Goal: Task Accomplishment & Management: Use online tool/utility

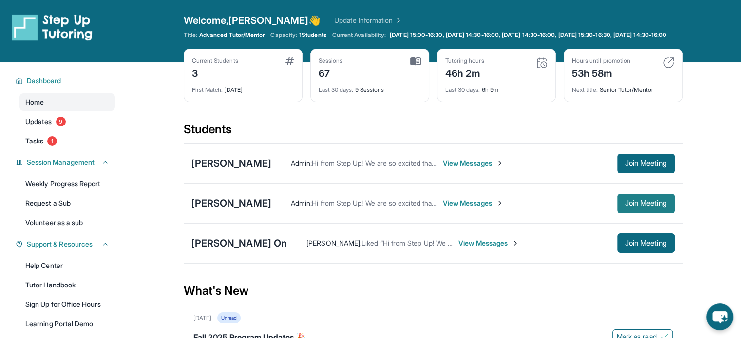
click at [630, 206] on span "Join Meeting" at bounding box center [646, 204] width 42 height 6
click at [628, 240] on div "[PERSON_NAME] On [PERSON_NAME] : Liked “Hi from Step Up! We are so excited that…" at bounding box center [433, 244] width 499 height 40
click at [635, 246] on span "Join Meeting" at bounding box center [646, 244] width 42 height 6
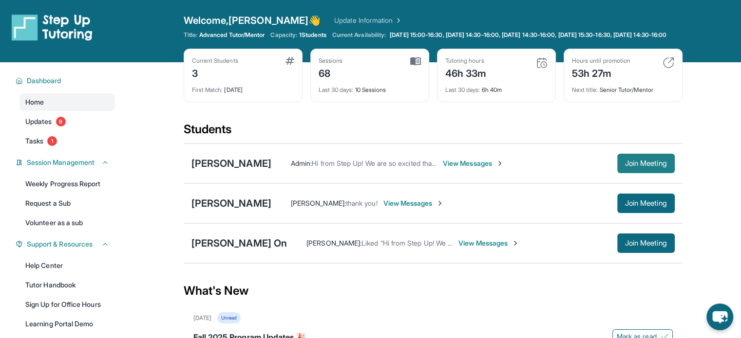
click at [641, 167] on span "Join Meeting" at bounding box center [646, 164] width 42 height 6
